Goal: Information Seeking & Learning: Learn about a topic

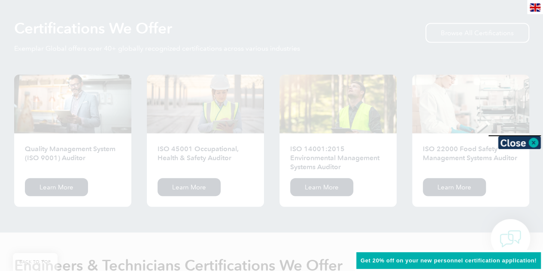
scroll to position [791, 0]
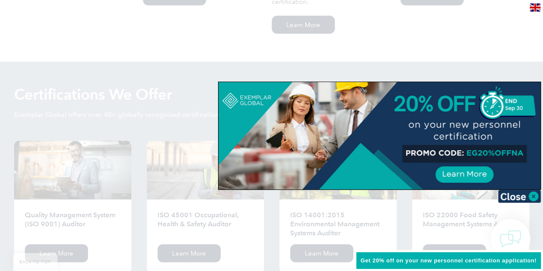
click at [391, 212] on div at bounding box center [271, 135] width 543 height 271
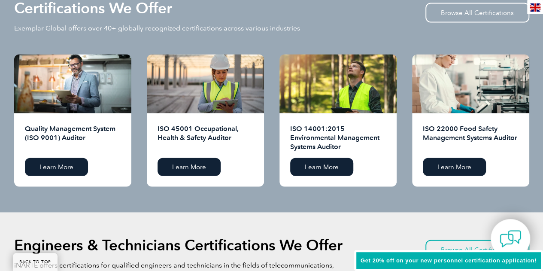
scroll to position [834, 0]
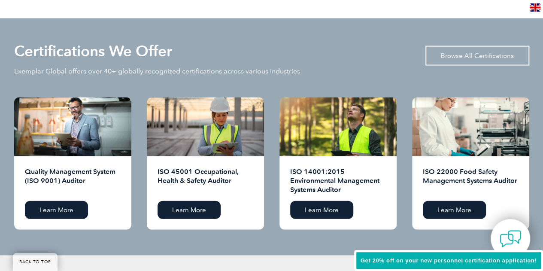
click at [472, 51] on link "Browse All Certifications" at bounding box center [477, 56] width 104 height 20
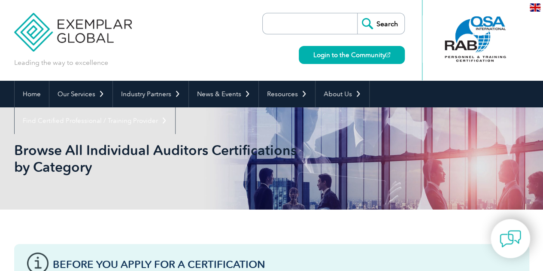
click at [308, 23] on input "search" at bounding box center [312, 23] width 90 height 21
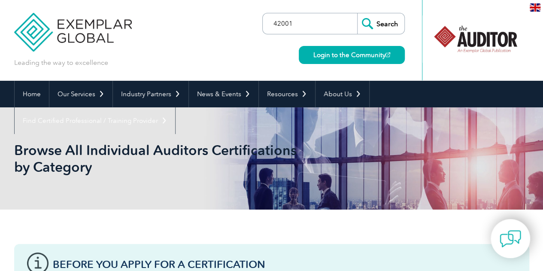
type input "42001"
click at [380, 22] on input "Search" at bounding box center [380, 23] width 47 height 21
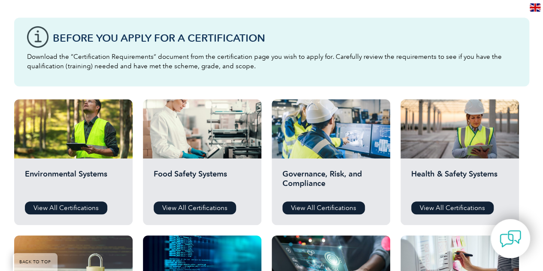
scroll to position [257, 0]
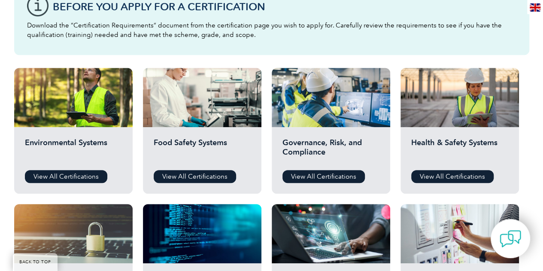
click at [308, 138] on h2 "Governance, Risk, and Compliance" at bounding box center [330, 151] width 97 height 26
click at [327, 174] on link "View All Certifications" at bounding box center [323, 176] width 82 height 13
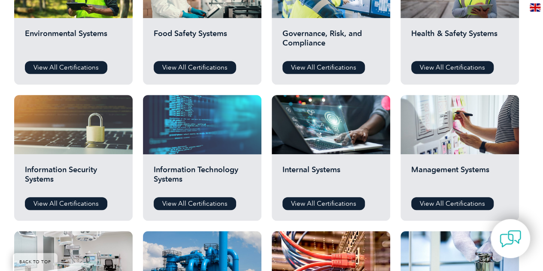
scroll to position [386, 0]
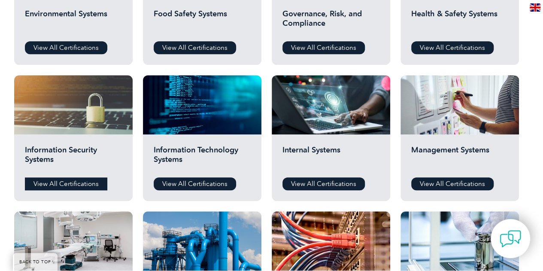
click at [94, 180] on link "View All Certifications" at bounding box center [66, 183] width 82 height 13
click at [202, 183] on link "View All Certifications" at bounding box center [195, 183] width 82 height 13
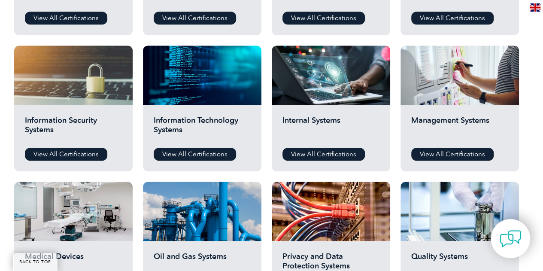
scroll to position [429, 0]
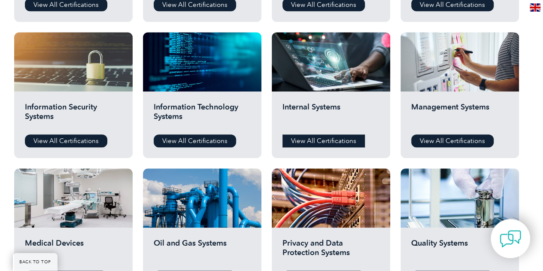
click at [348, 144] on link "View All Certifications" at bounding box center [323, 140] width 82 height 13
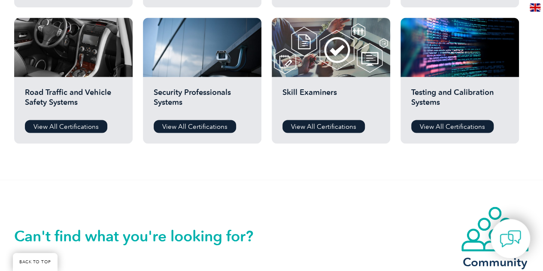
scroll to position [729, 0]
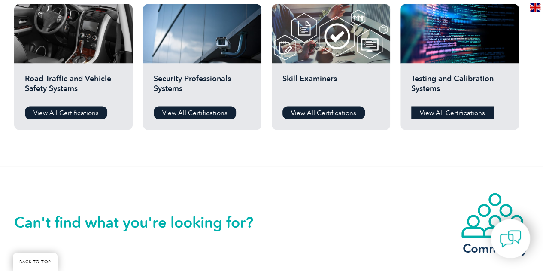
click at [456, 109] on link "View All Certifications" at bounding box center [452, 112] width 82 height 13
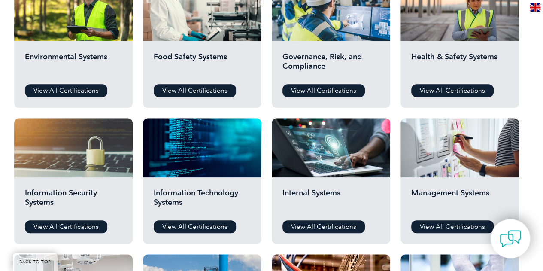
scroll to position [386, 0]
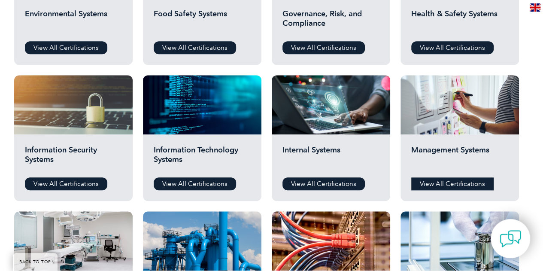
click at [460, 181] on link "View All Certifications" at bounding box center [452, 183] width 82 height 13
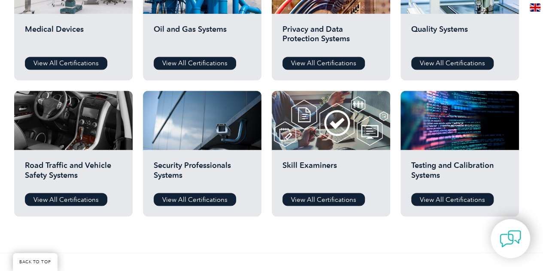
scroll to position [644, 0]
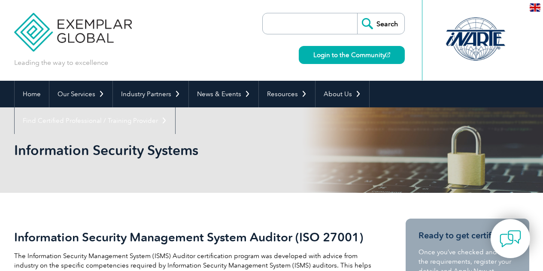
scroll to position [172, 0]
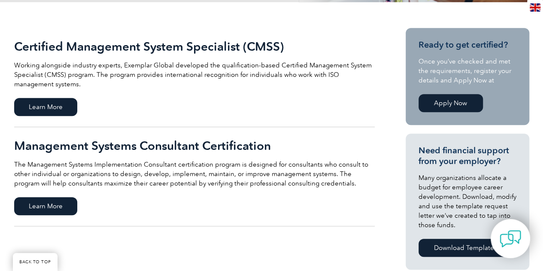
scroll to position [215, 0]
